Goal: Transaction & Acquisition: Purchase product/service

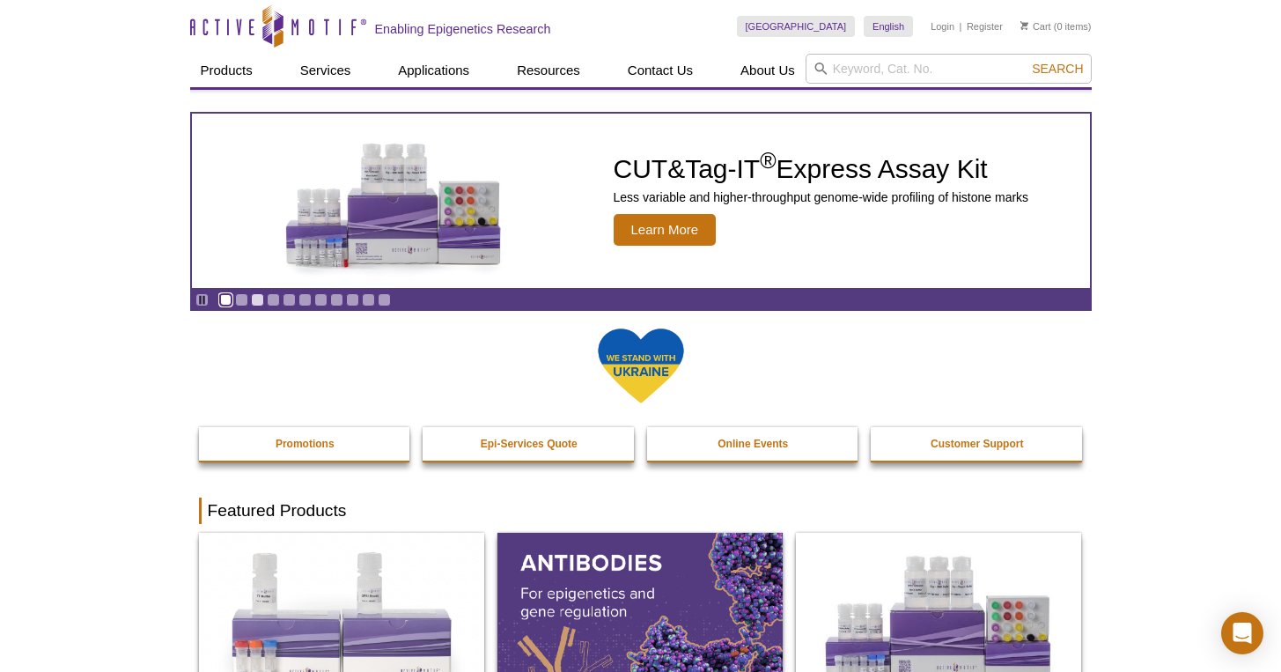
click at [231, 303] on link "Go to slide 1" at bounding box center [225, 299] width 13 height 13
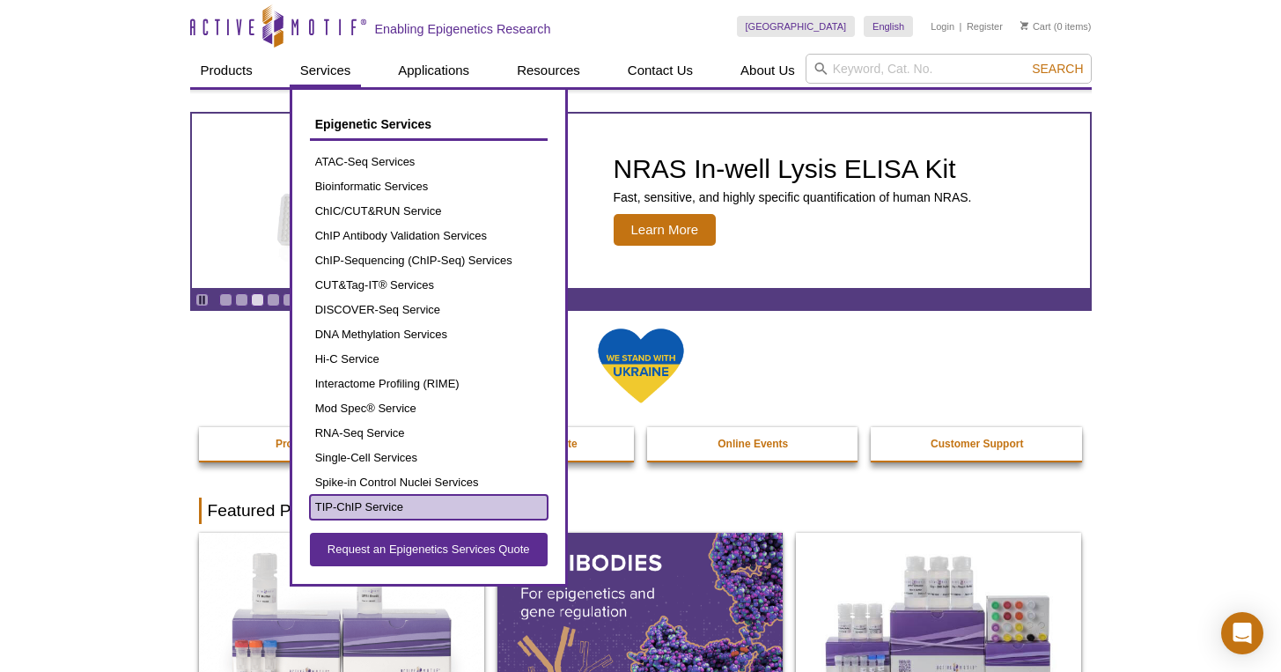
click at [400, 502] on link "TIP-ChIP Service" at bounding box center [429, 507] width 238 height 25
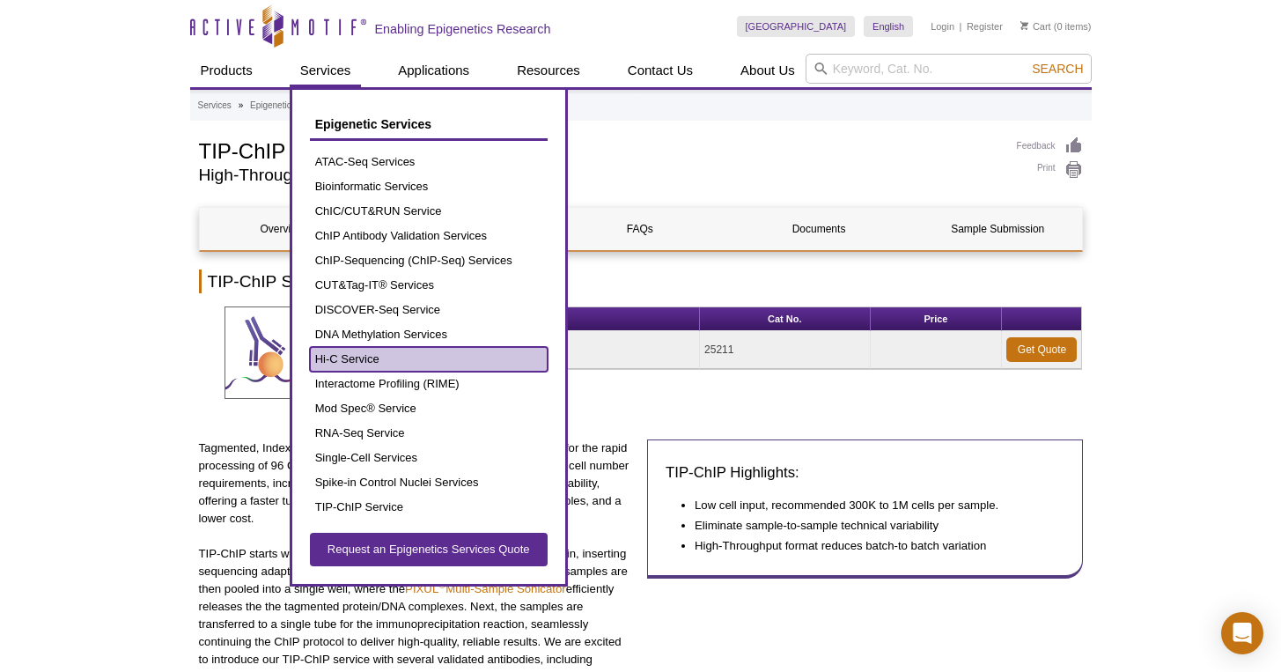
click at [405, 368] on link "Hi-C Service" at bounding box center [429, 359] width 238 height 25
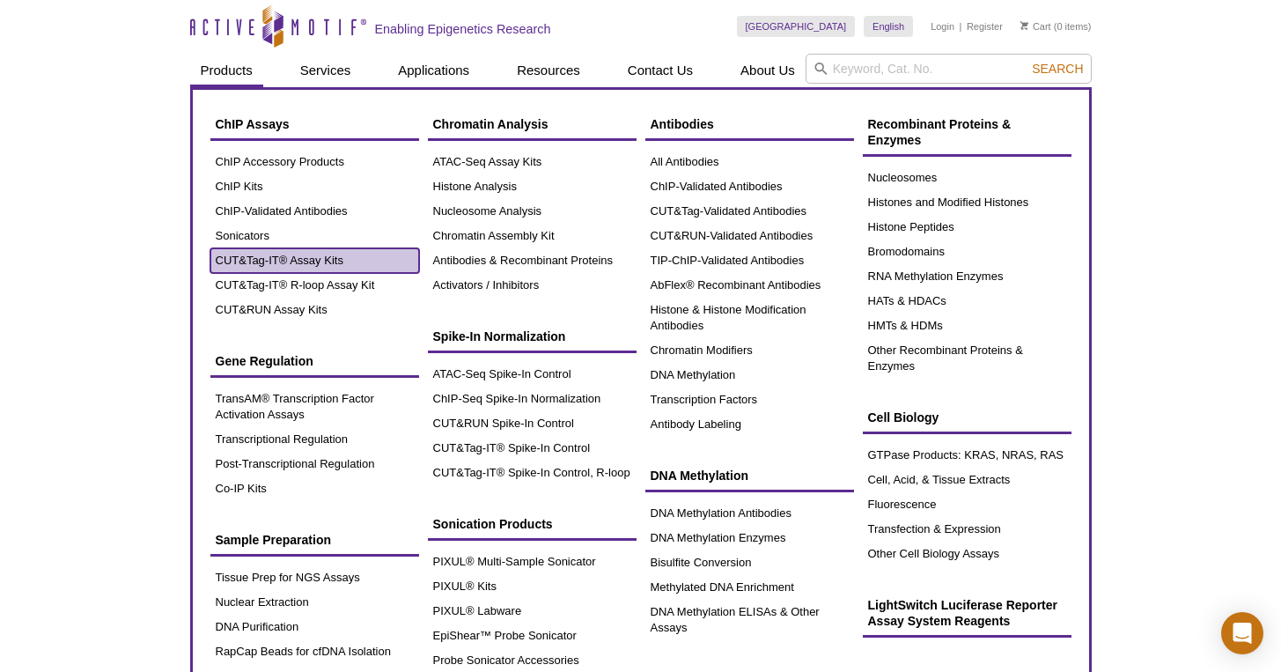
click at [256, 266] on link "CUT&Tag-IT® Assay Kits" at bounding box center [314, 260] width 209 height 25
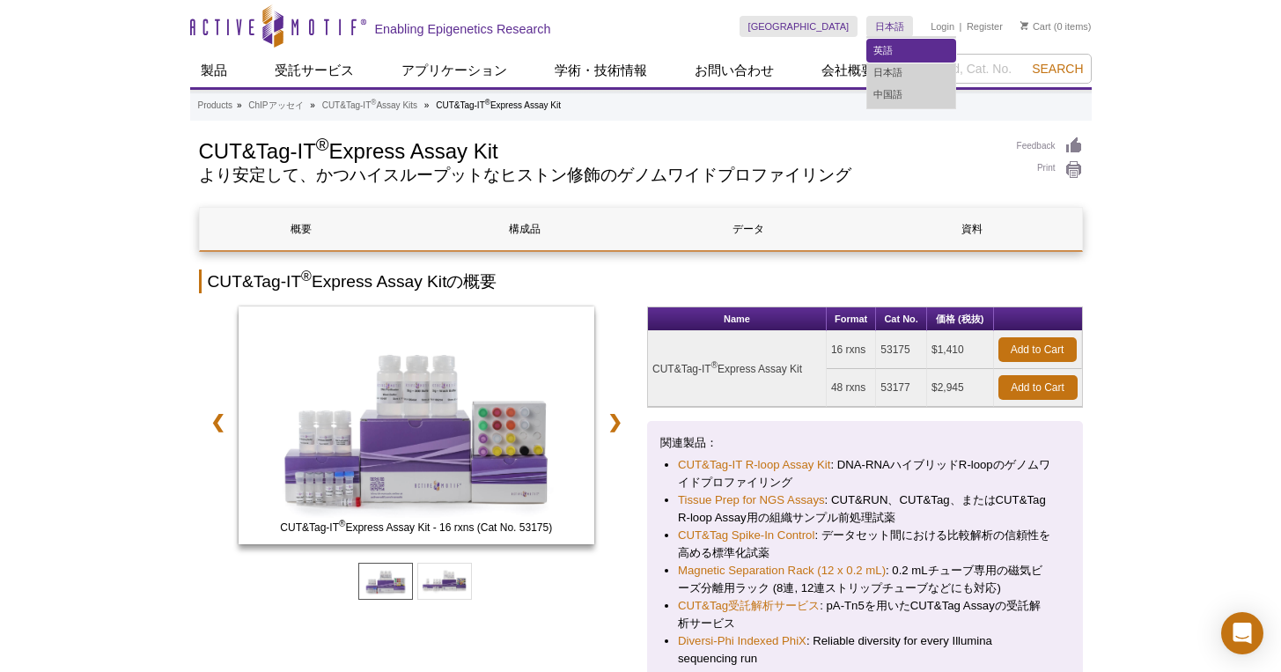
click at [893, 44] on link "英語" at bounding box center [911, 51] width 88 height 22
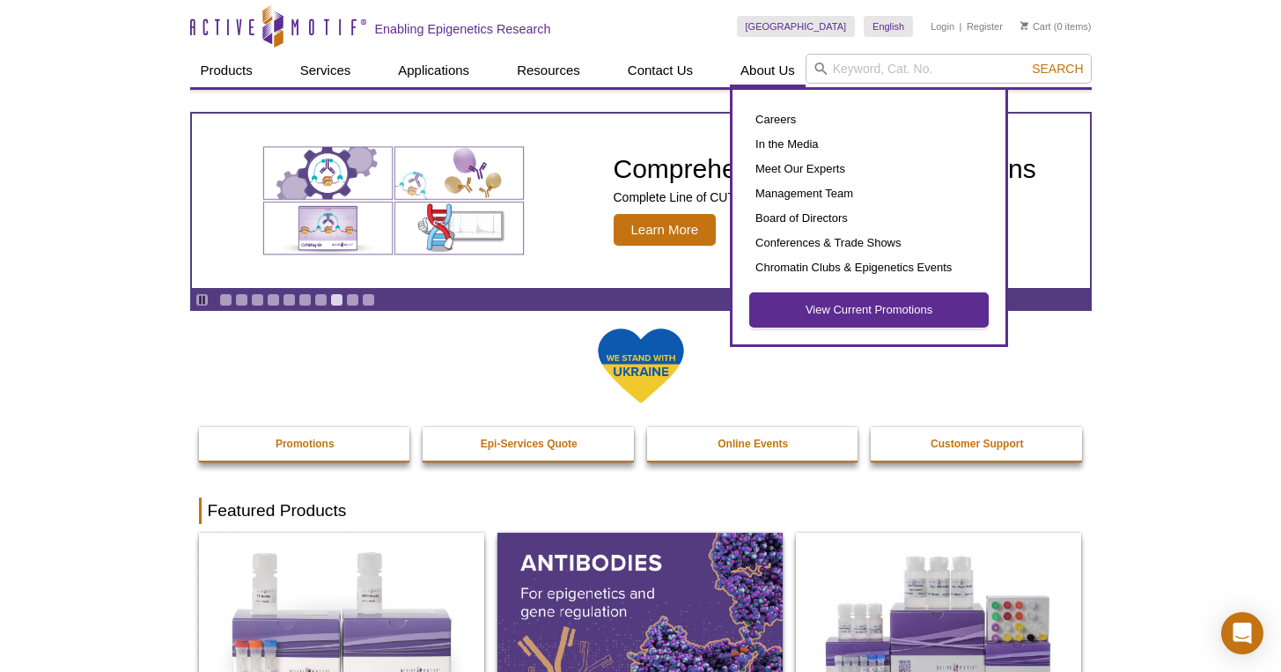
click at [804, 301] on link "View Current Promotions" at bounding box center [869, 309] width 238 height 33
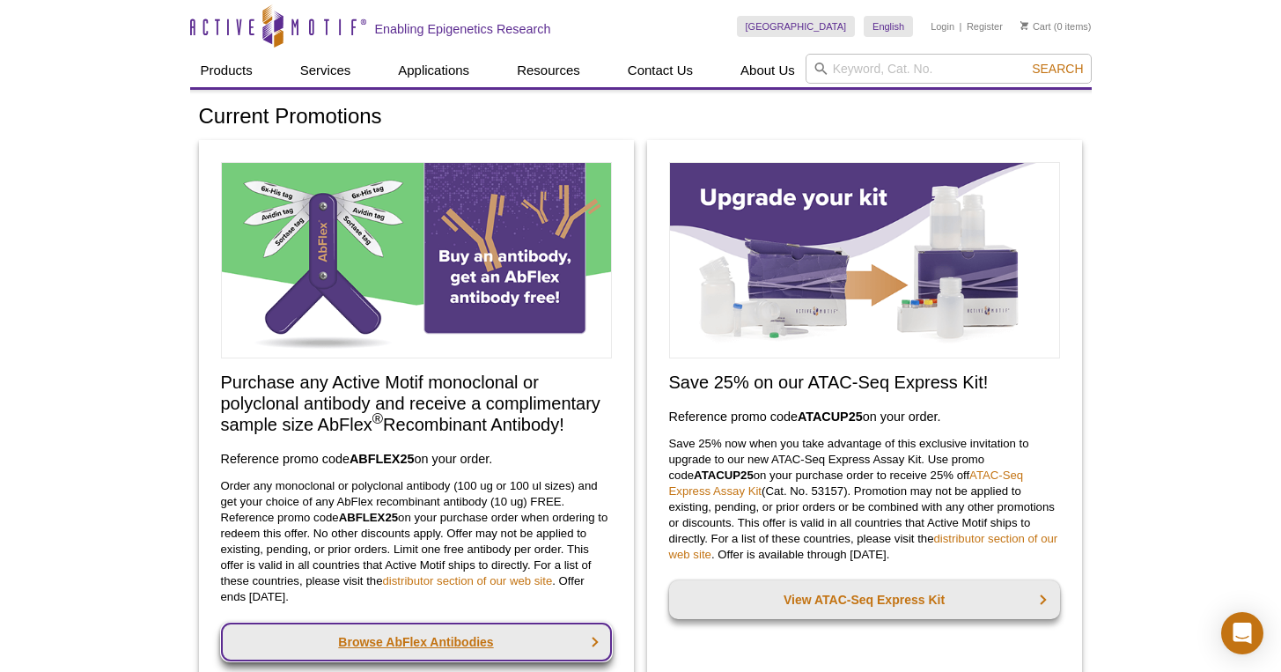
click at [447, 627] on link "Browse AbFlex Antibodies" at bounding box center [416, 641] width 391 height 39
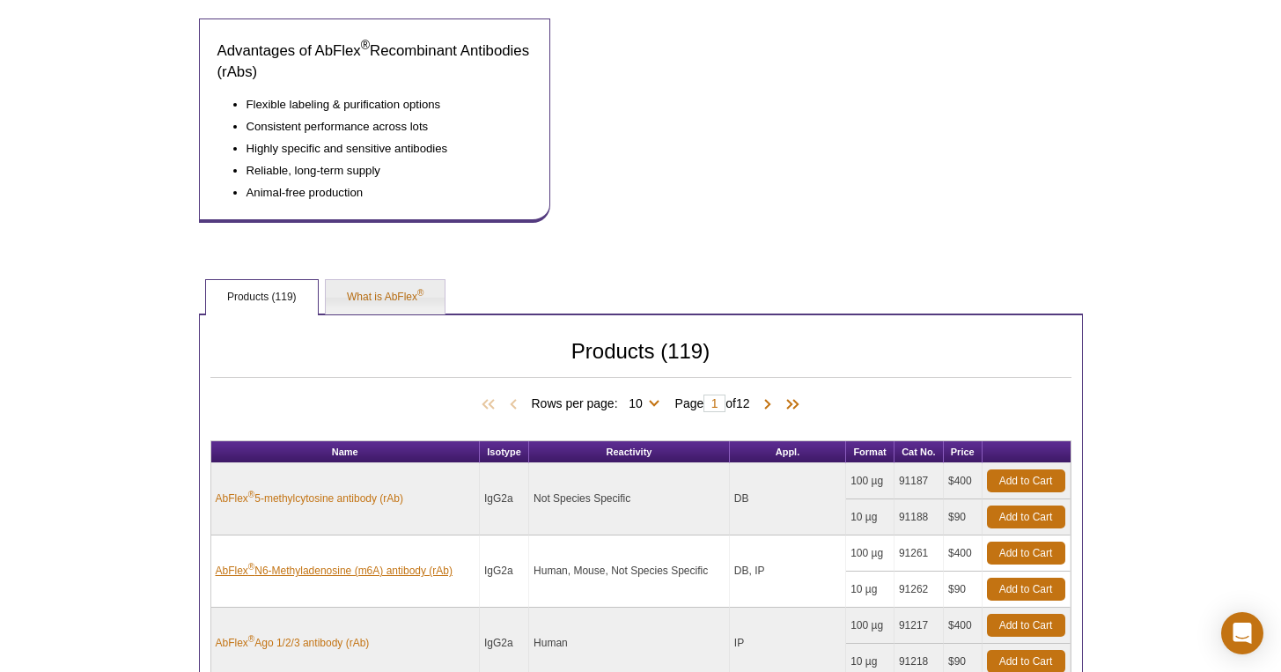
scroll to position [709, 0]
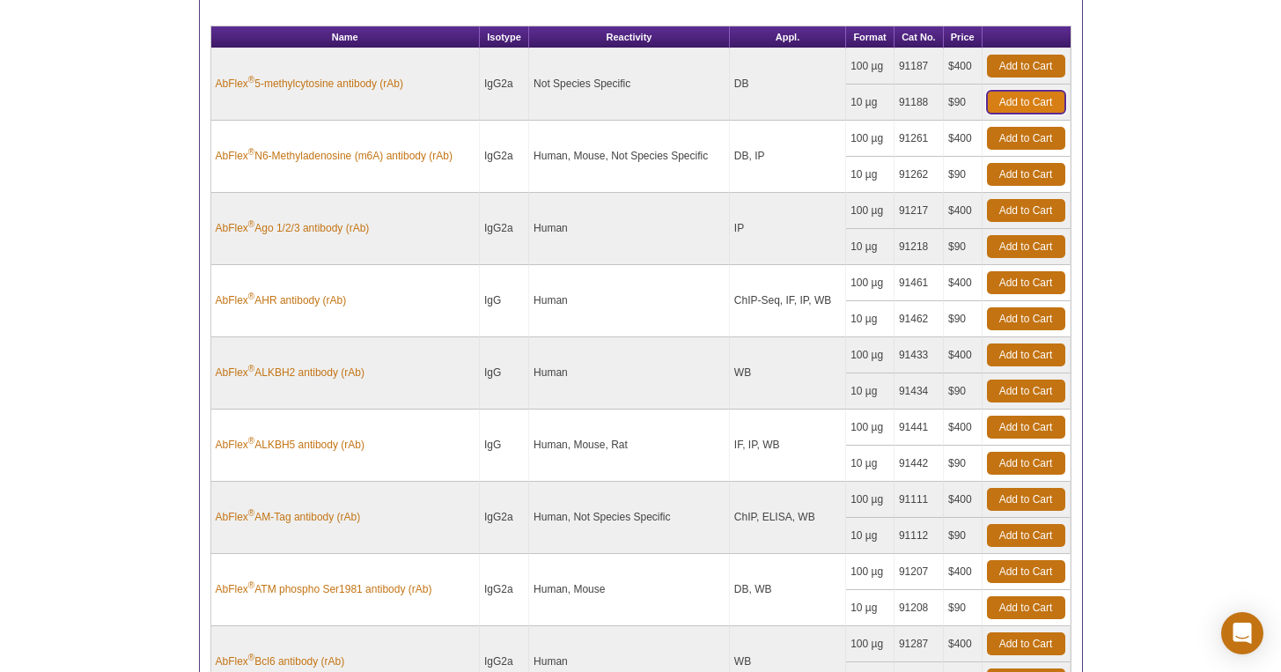
click at [1015, 96] on link "Add to Cart" at bounding box center [1026, 102] width 78 height 23
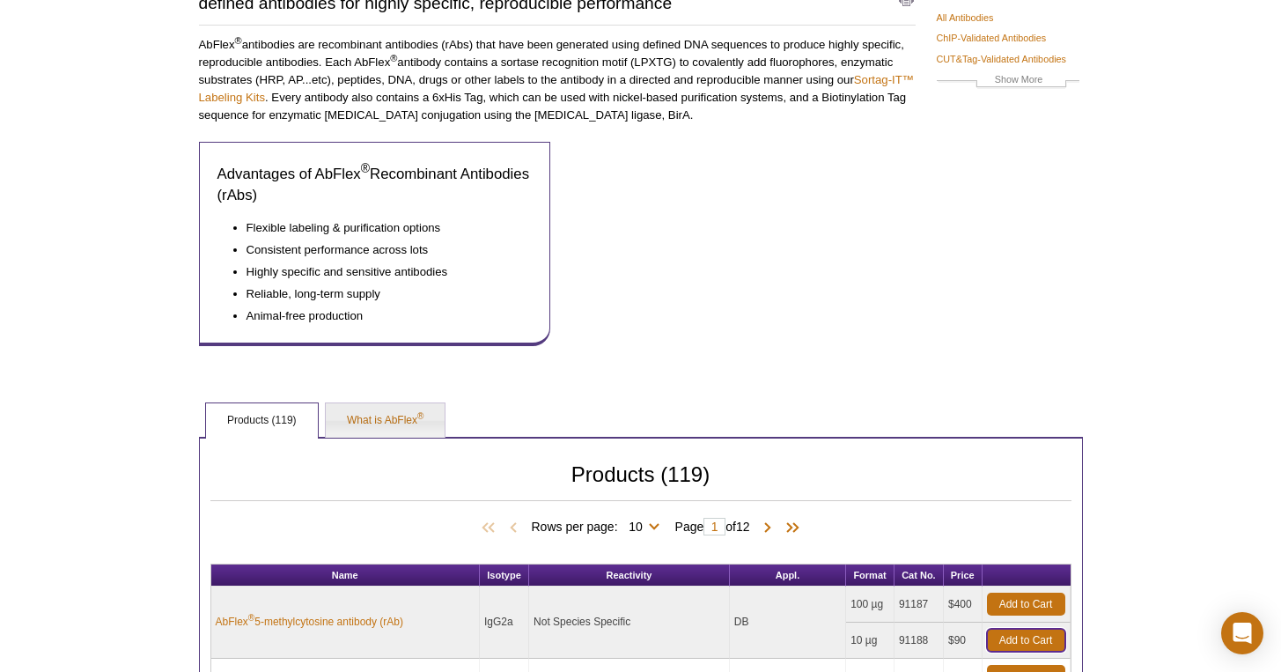
scroll to position [0, 0]
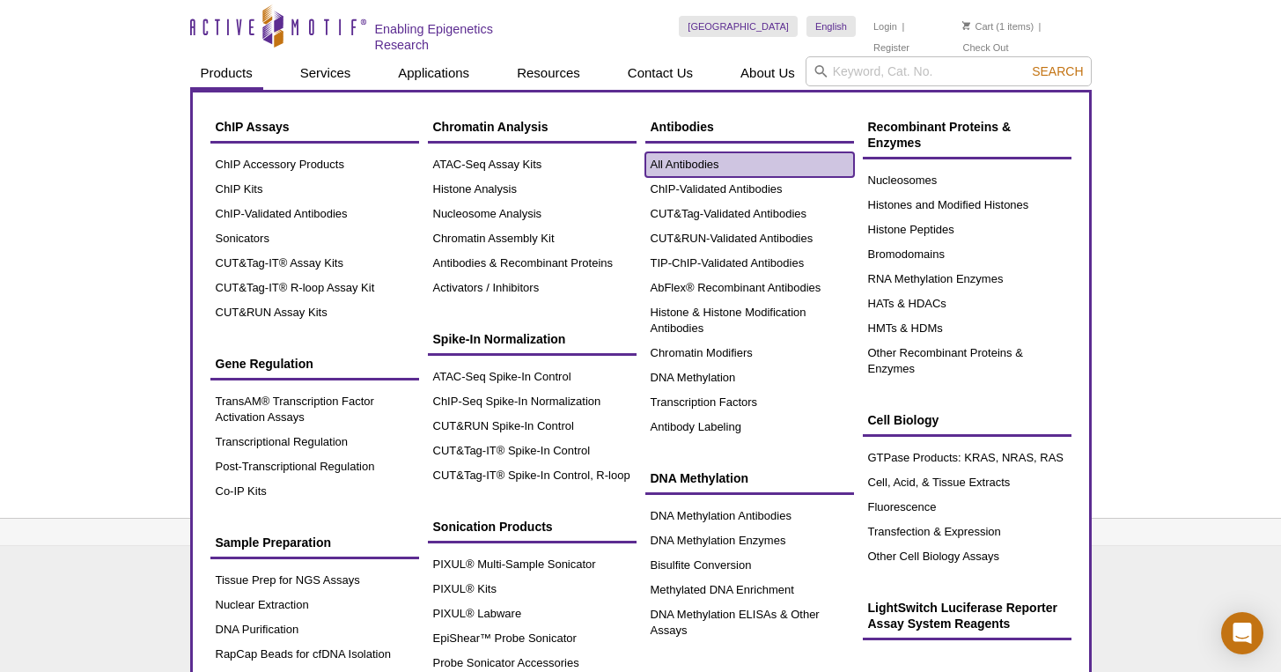
click at [671, 173] on link "All Antibodies" at bounding box center [749, 164] width 209 height 25
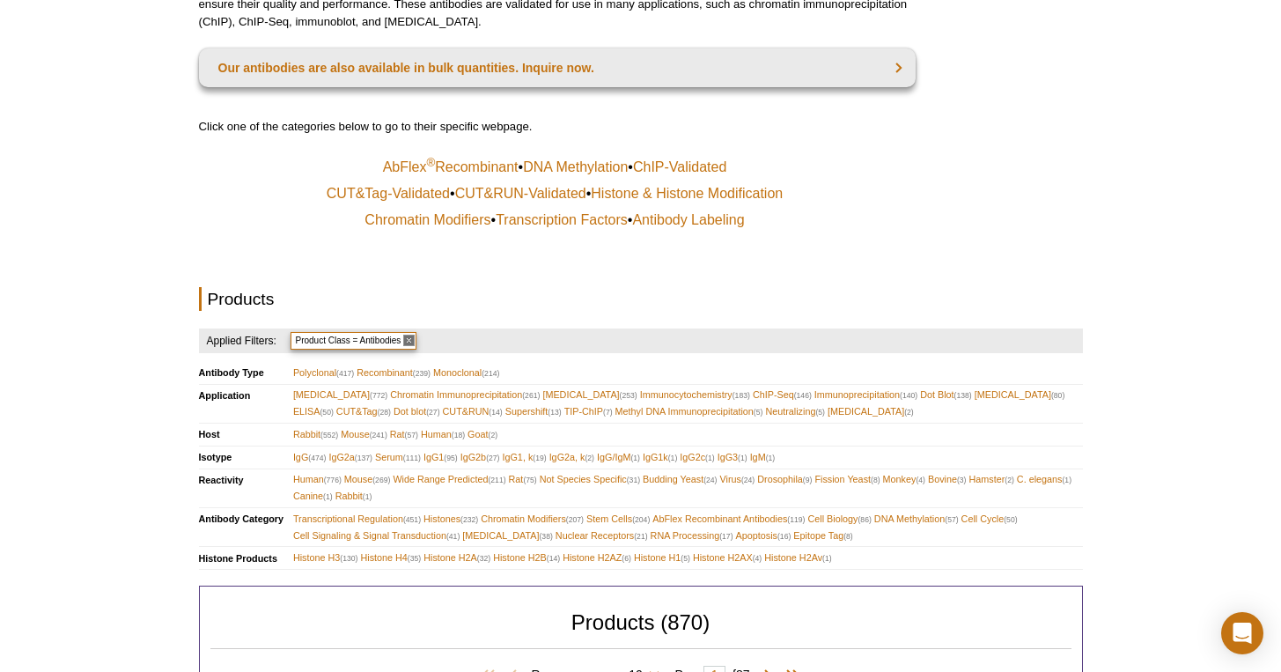
scroll to position [701, 0]
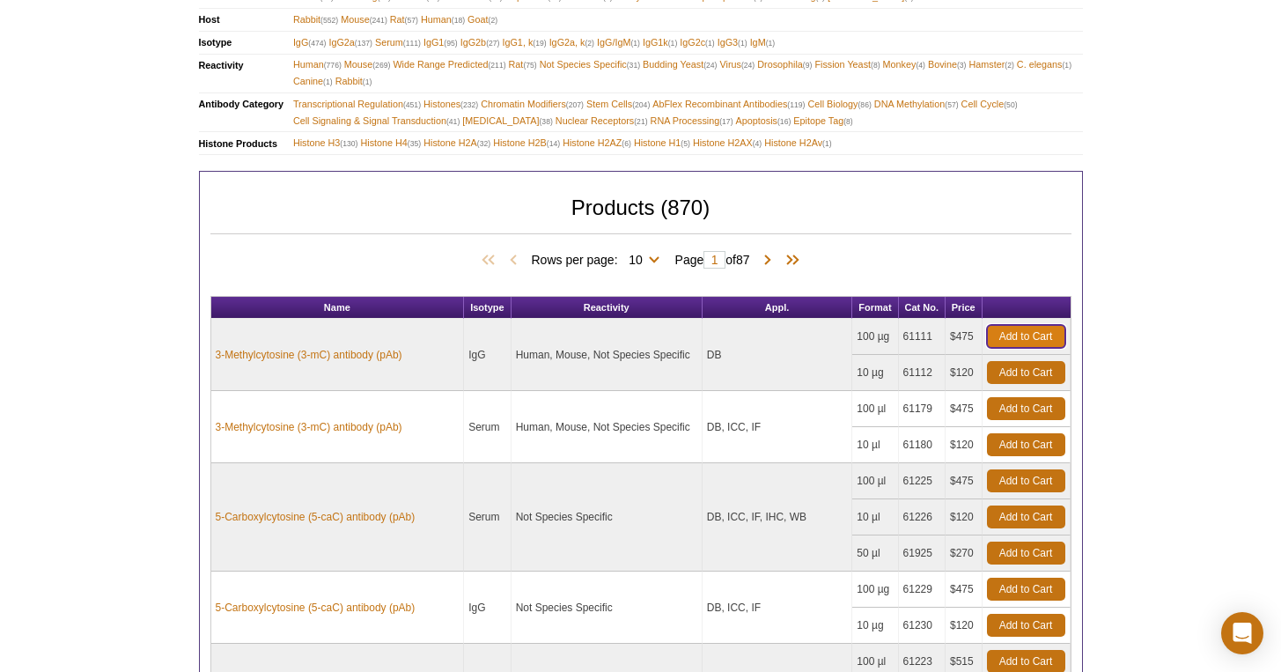
click at [1011, 325] on link "Add to Cart" at bounding box center [1026, 336] width 78 height 23
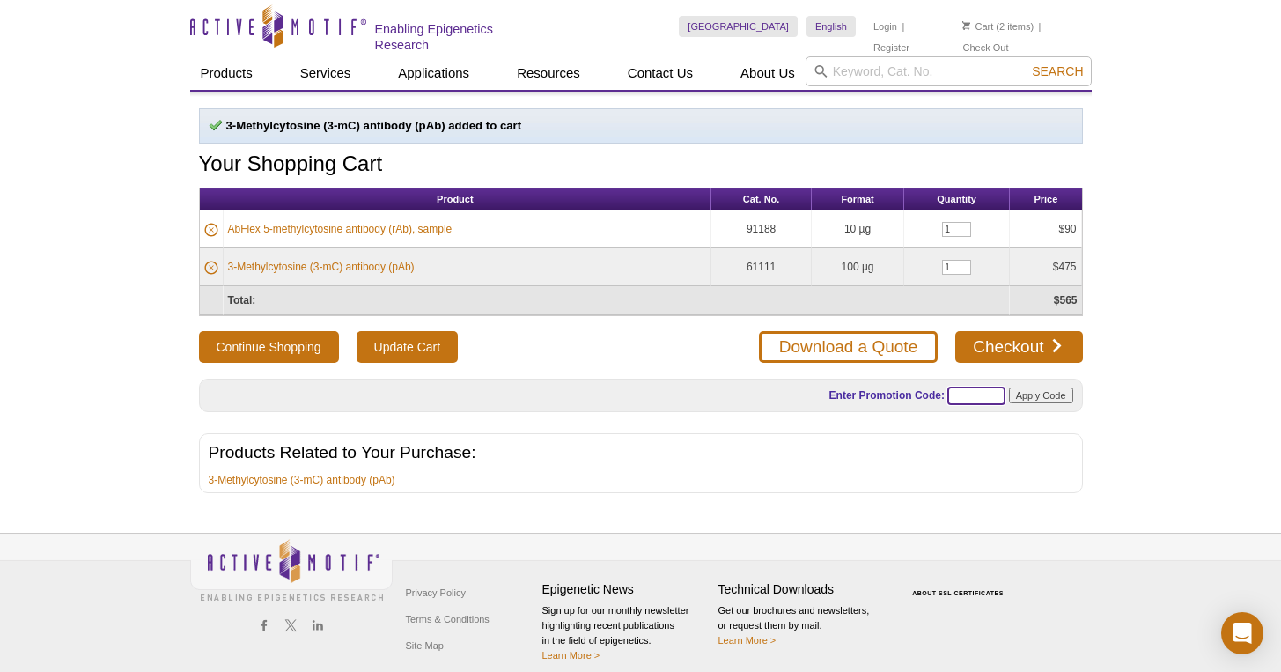
click at [992, 400] on input "text" at bounding box center [976, 395] width 58 height 18
paste input "ABFLEX25"
type input "ABFLEX25"
click at [1046, 398] on input "Apply Code" at bounding box center [1041, 395] width 64 height 16
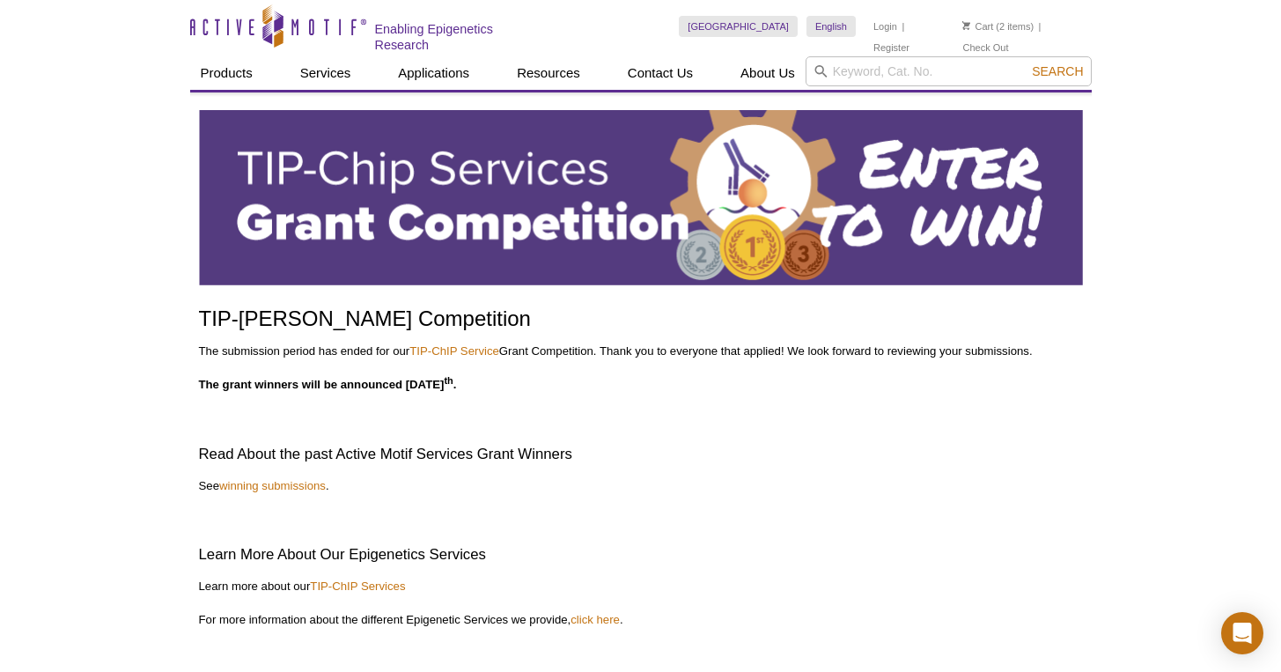
click at [33, 318] on div "Active Motif Logo Enabling Epigenetics Research 2 Search Skip to content Active…" at bounding box center [640, 493] width 1281 height 987
